Goal: Information Seeking & Learning: Learn about a topic

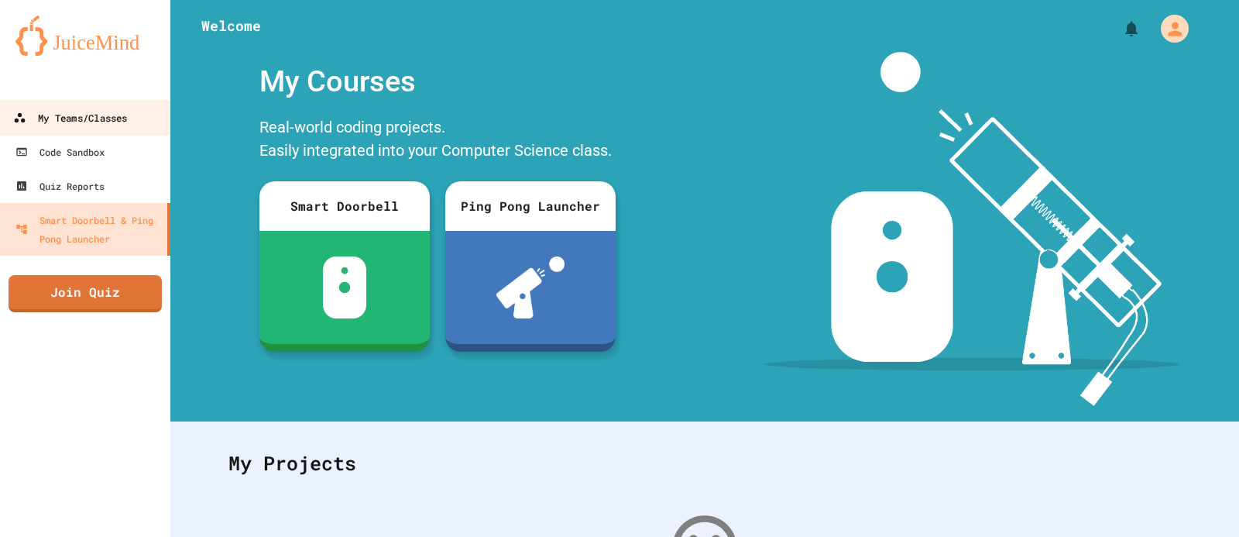
click at [130, 120] on link "My Teams/Classes" at bounding box center [86, 117] width 176 height 35
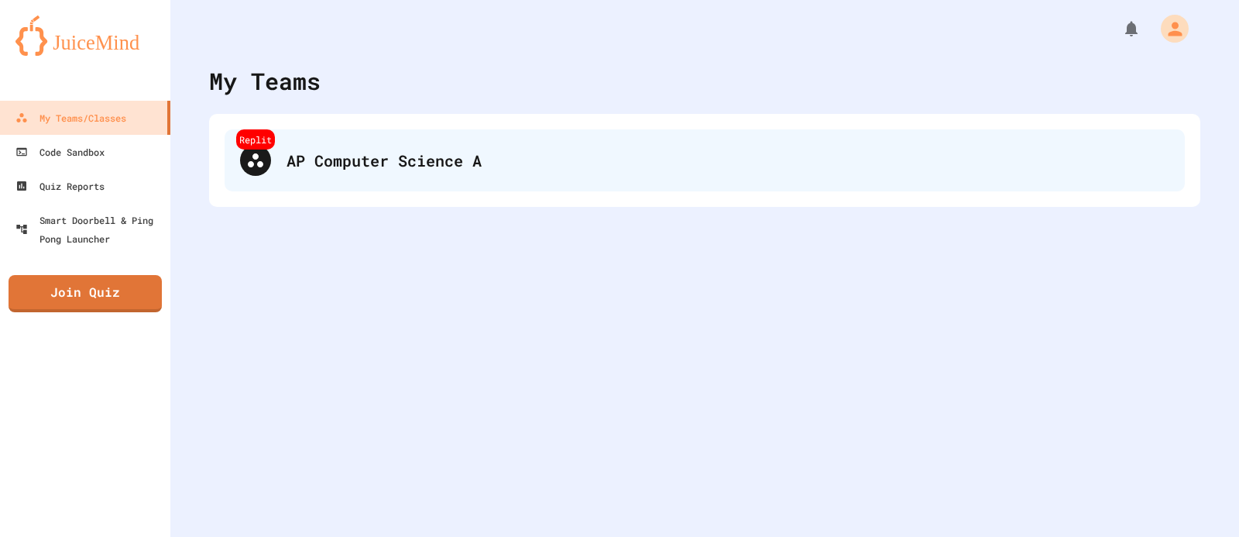
click at [384, 160] on div "AP Computer Science A" at bounding box center [728, 160] width 883 height 23
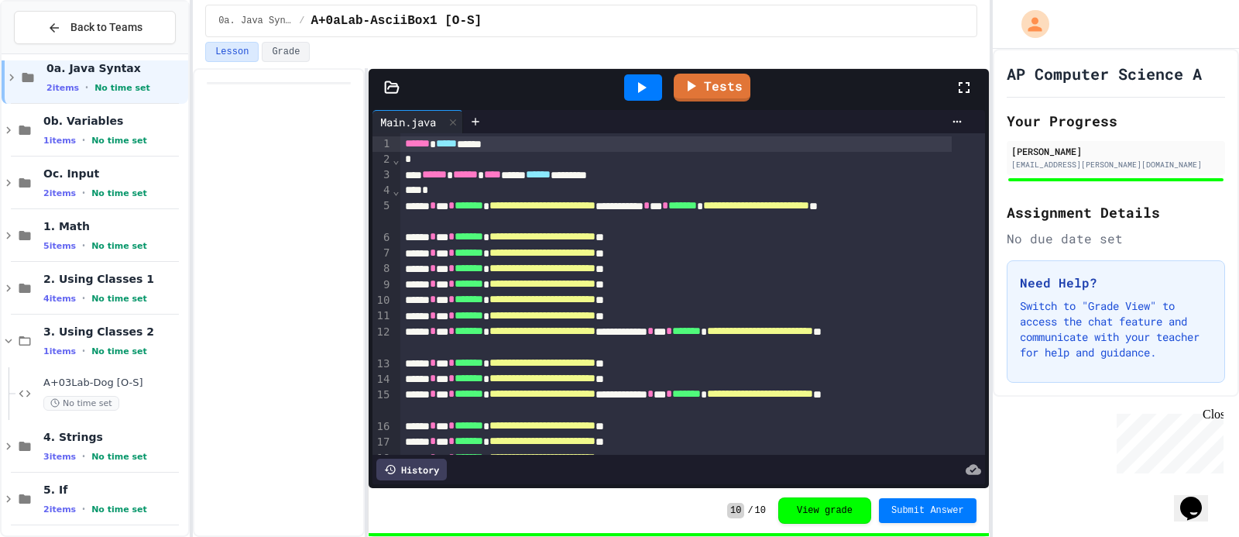
scroll to position [24, 0]
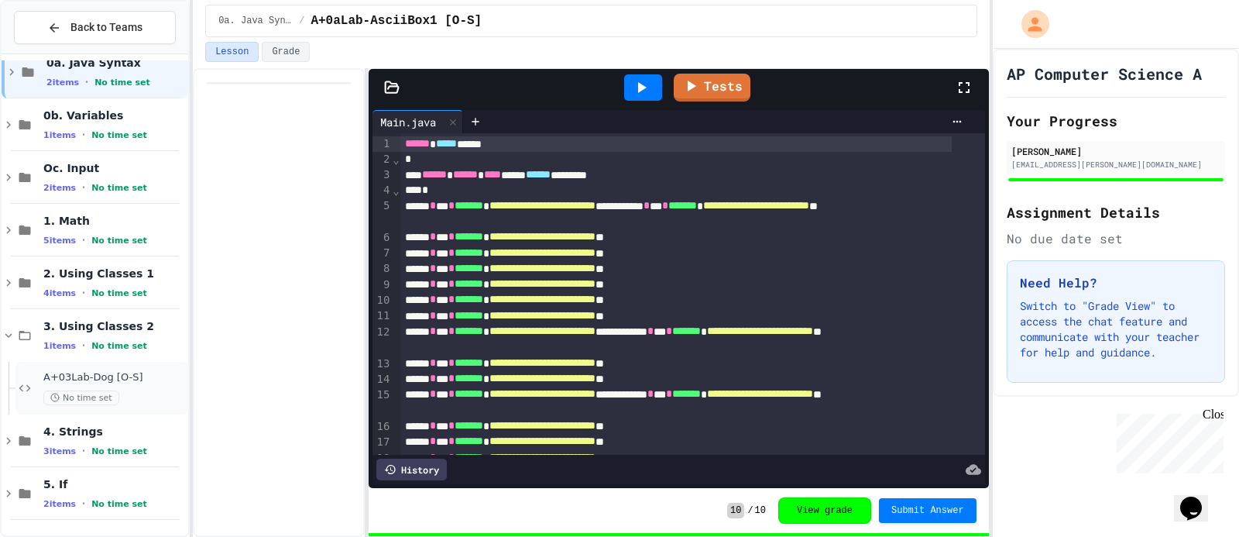
click at [133, 371] on span "A+03Lab-Dog [O-S]" at bounding box center [114, 377] width 142 height 13
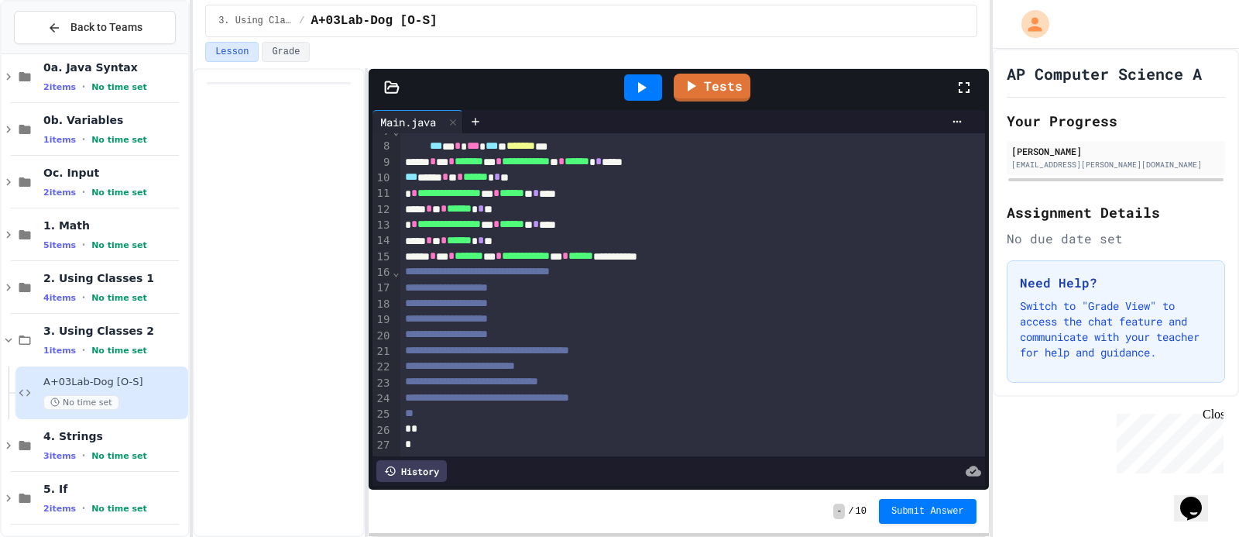
scroll to position [24, 0]
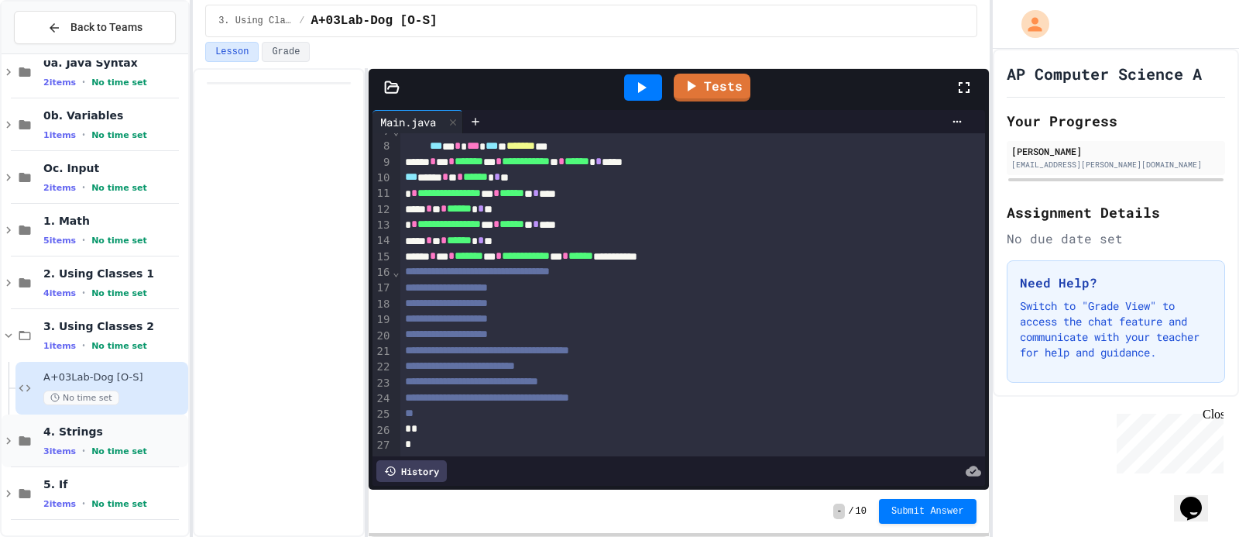
click at [101, 431] on span "4. Strings" at bounding box center [114, 431] width 142 height 14
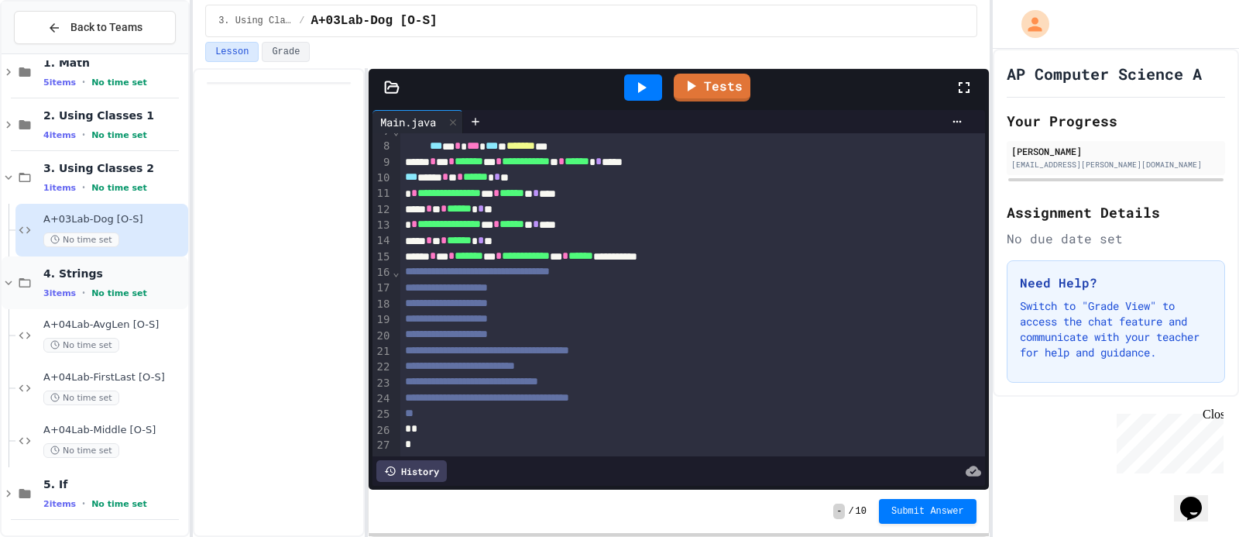
click at [36, 277] on div "4. Strings 3 items • No time set" at bounding box center [95, 282] width 187 height 53
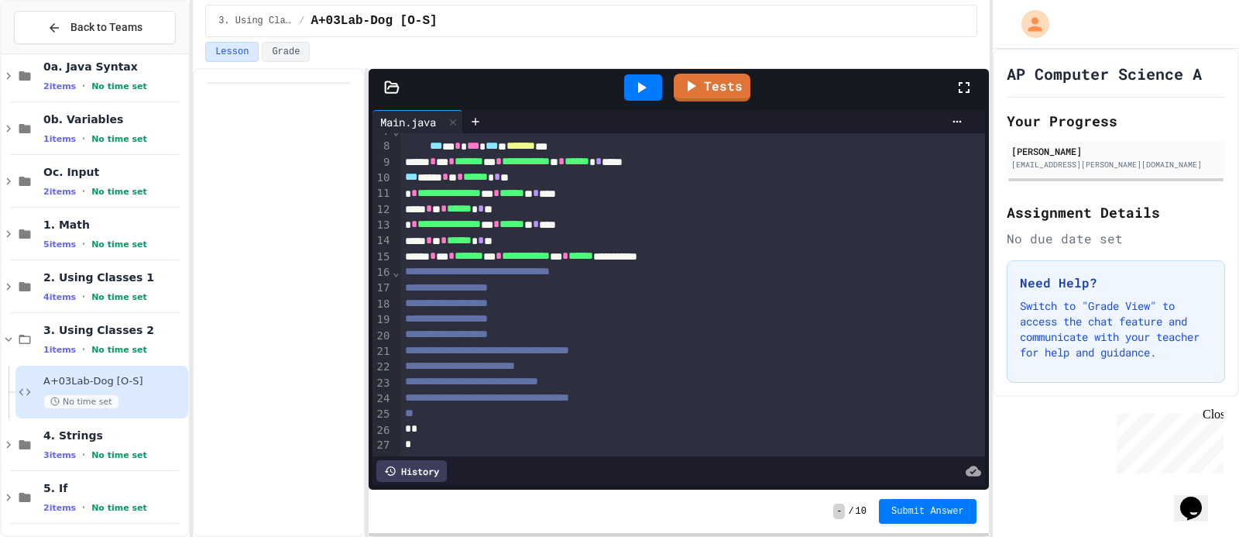
scroll to position [24, 0]
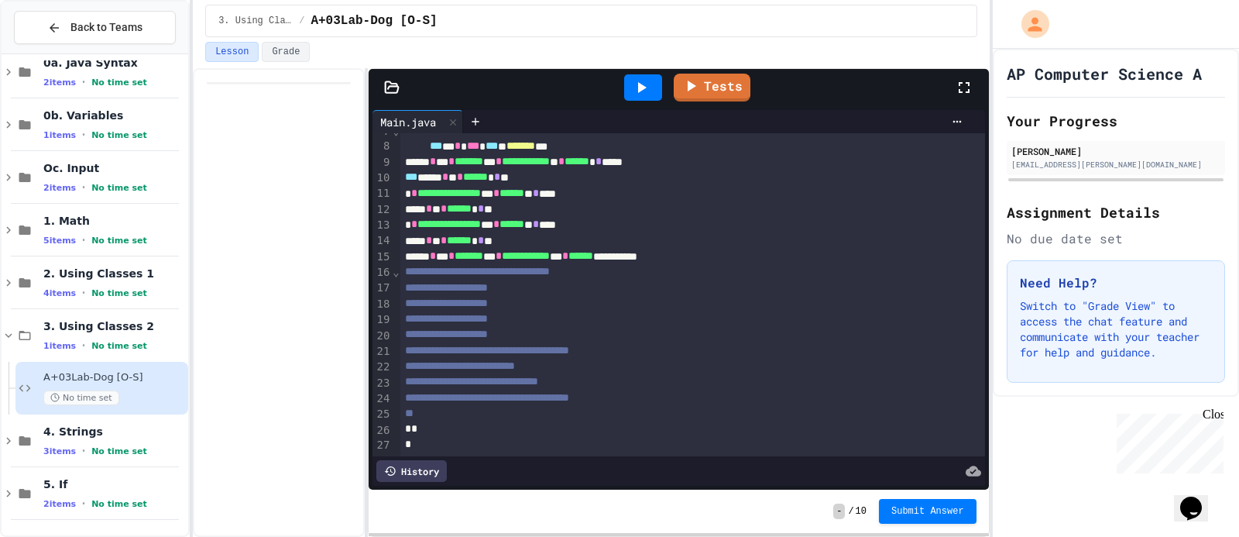
click at [665, 84] on div at bounding box center [642, 88] width 53 height 42
drag, startPoint x: 647, startPoint y: 84, endPoint x: 646, endPoint y: 75, distance: 8.6
click at [646, 76] on div at bounding box center [643, 87] width 38 height 26
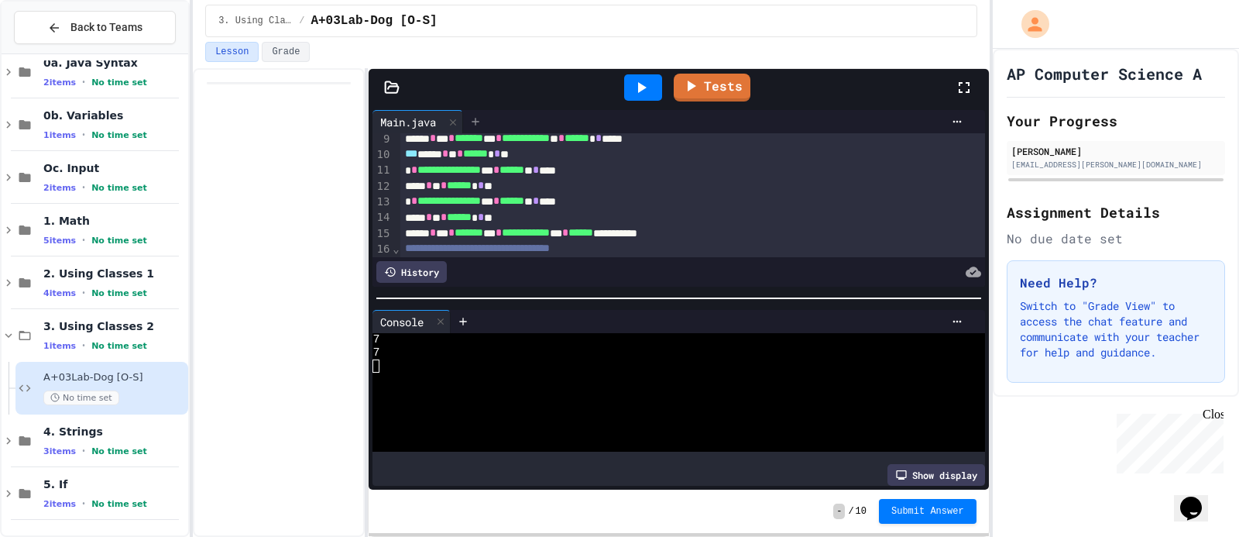
click at [472, 125] on icon at bounding box center [475, 121] width 12 height 12
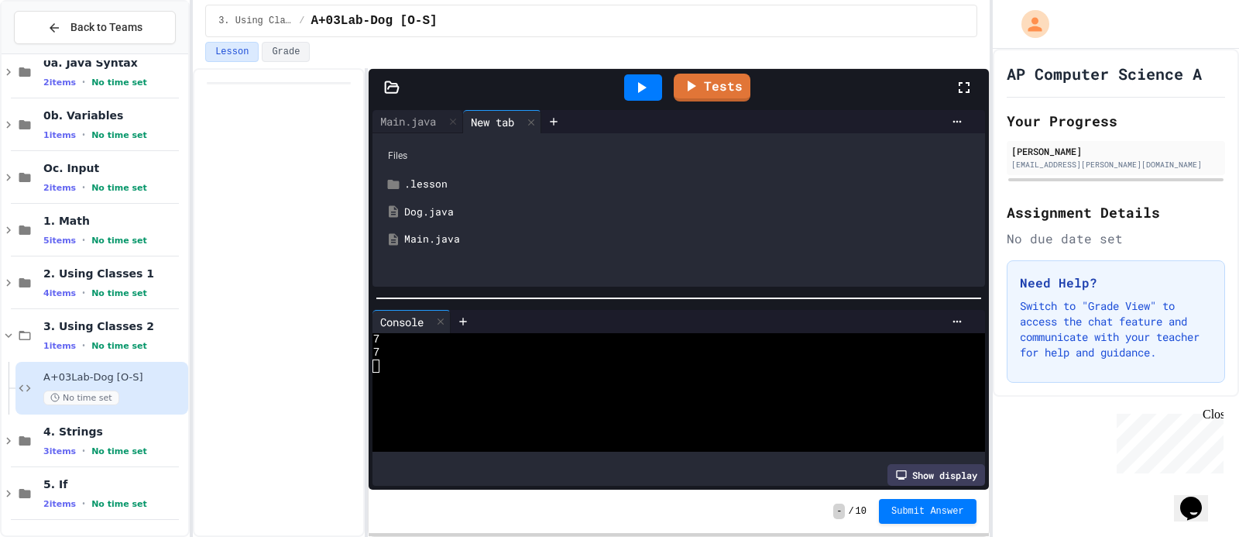
click at [457, 207] on div "Dog.java" at bounding box center [689, 211] width 571 height 15
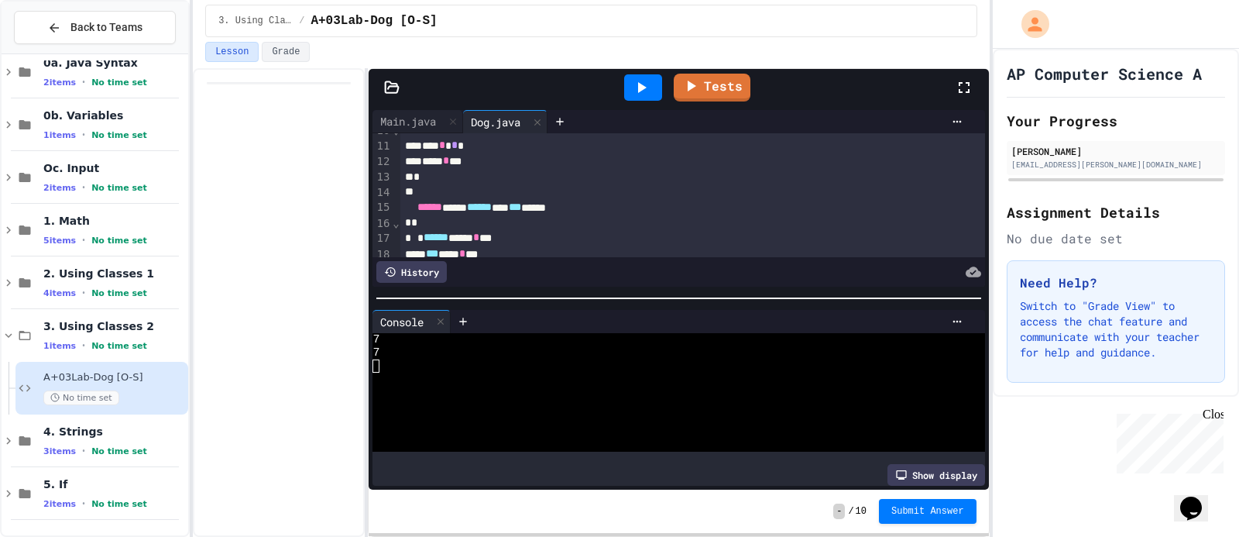
scroll to position [155, 0]
click at [440, 314] on div at bounding box center [440, 322] width 19 height 22
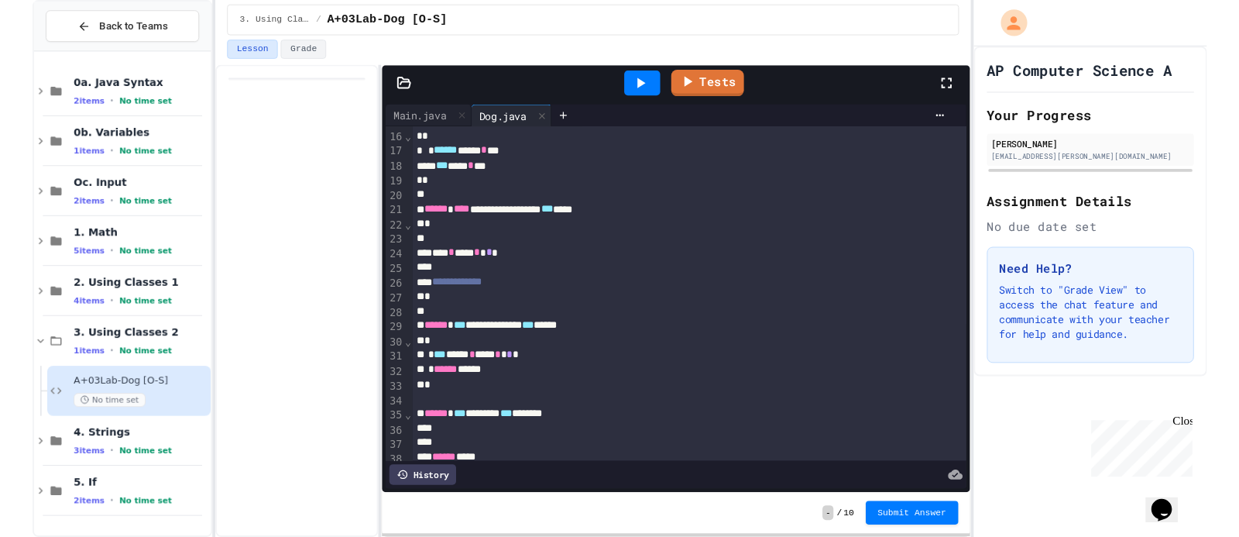
scroll to position [0, 0]
